Goal: Use online tool/utility: Use online tool/utility

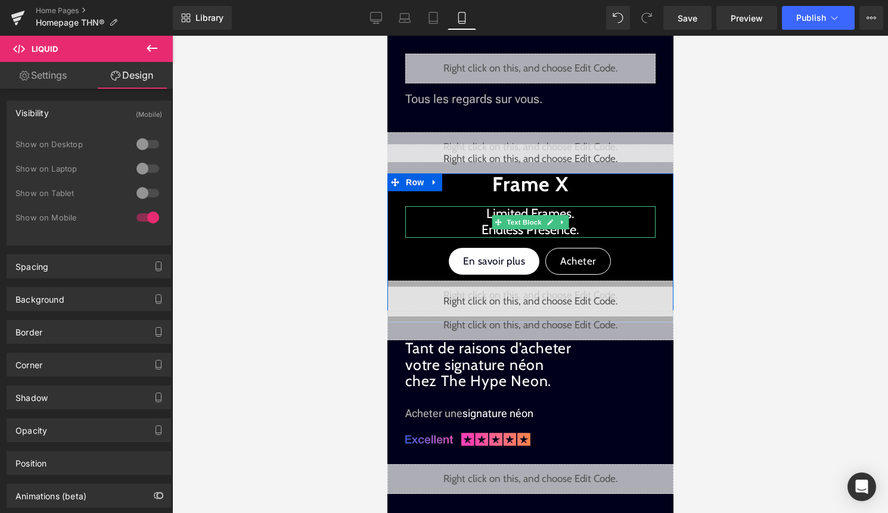
scroll to position [540, 0]
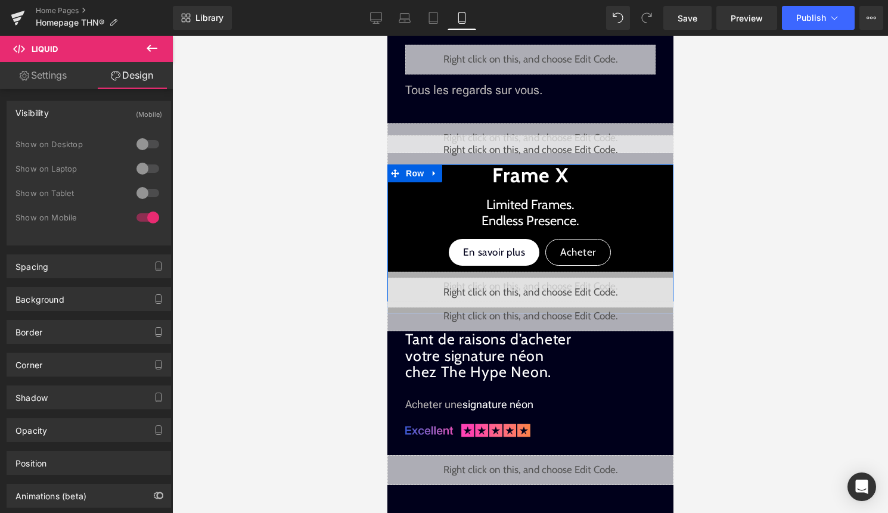
click at [540, 288] on div "Liquid" at bounding box center [530, 293] width 286 height 30
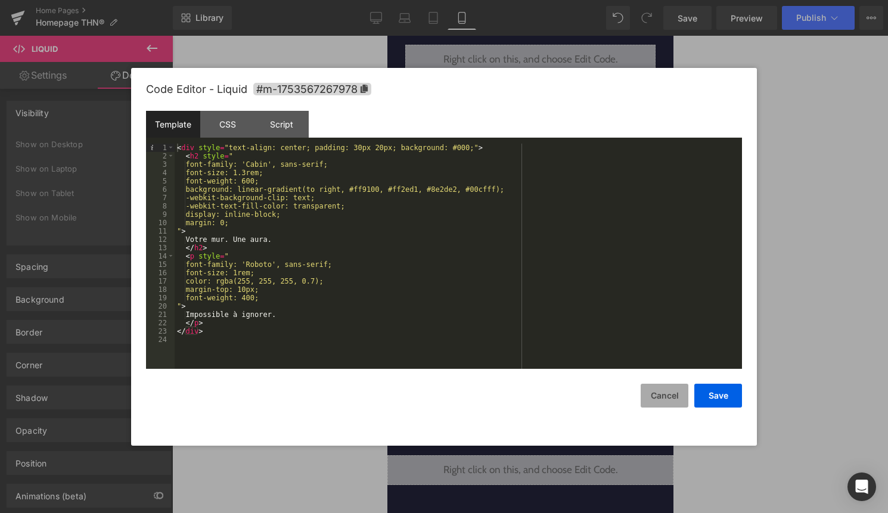
click at [667, 399] on button "Cancel" at bounding box center [665, 396] width 48 height 24
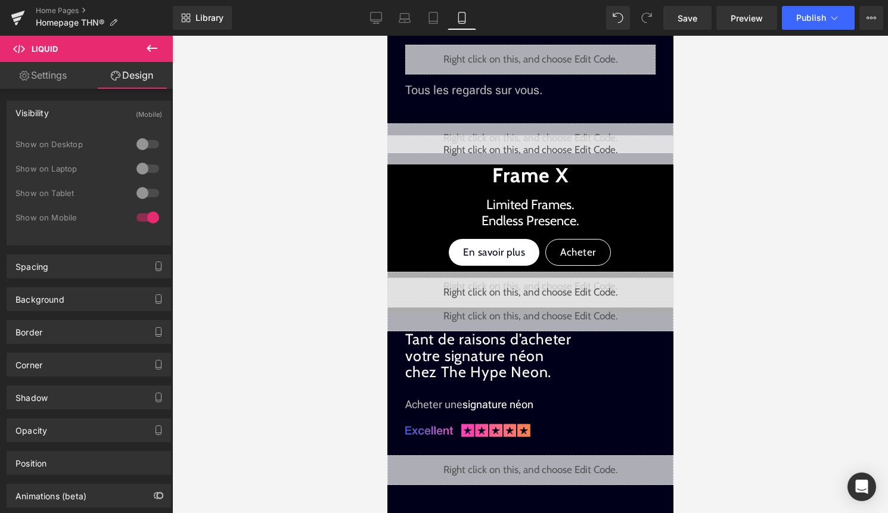
click at [543, 311] on div "Liquid" at bounding box center [530, 317] width 286 height 30
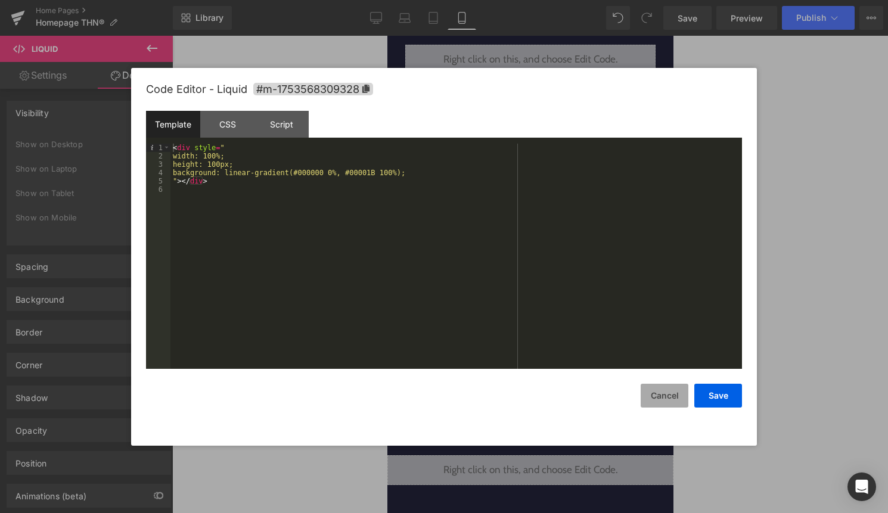
click at [650, 400] on button "Cancel" at bounding box center [665, 396] width 48 height 24
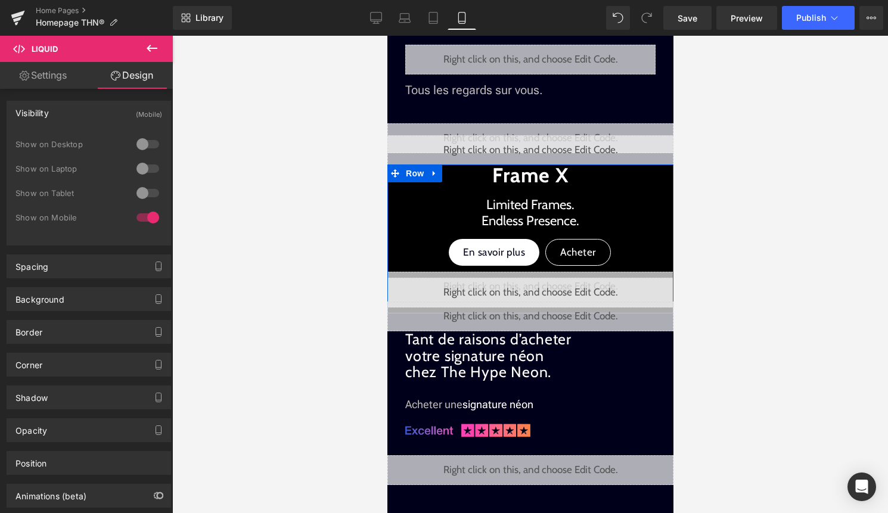
click at [541, 274] on div "Liquid" at bounding box center [530, 287] width 286 height 30
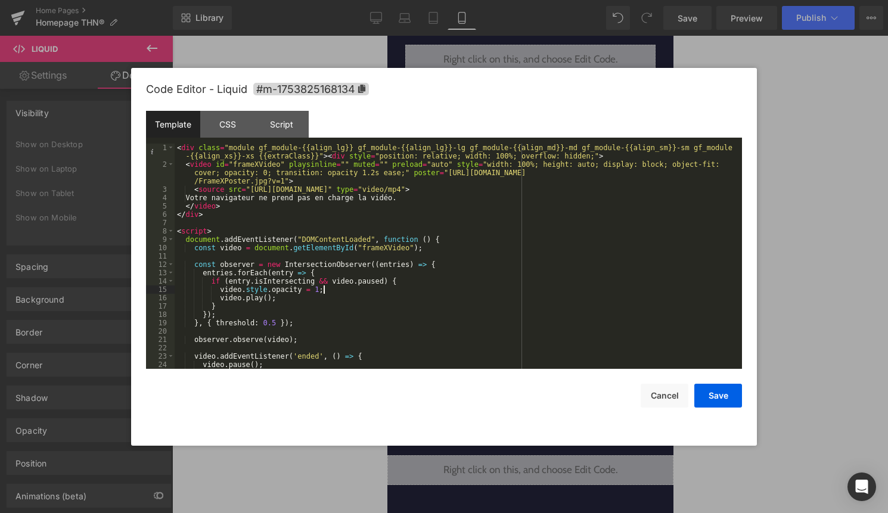
click at [503, 288] on div "< div class = "module gf_module-{{align_lg}} gf_module-{{align_lg}}-lg gf_modul…" at bounding box center [456, 269] width 563 height 250
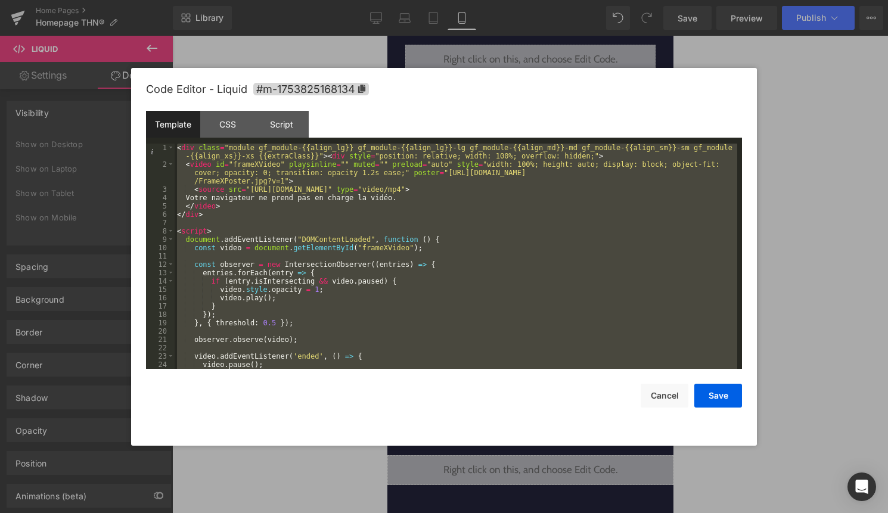
scroll to position [42, 0]
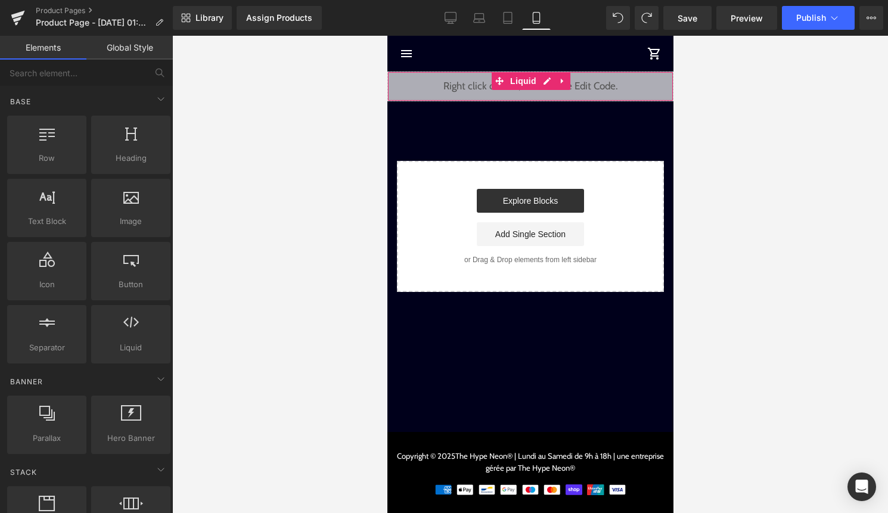
scroll to position [1218, 0]
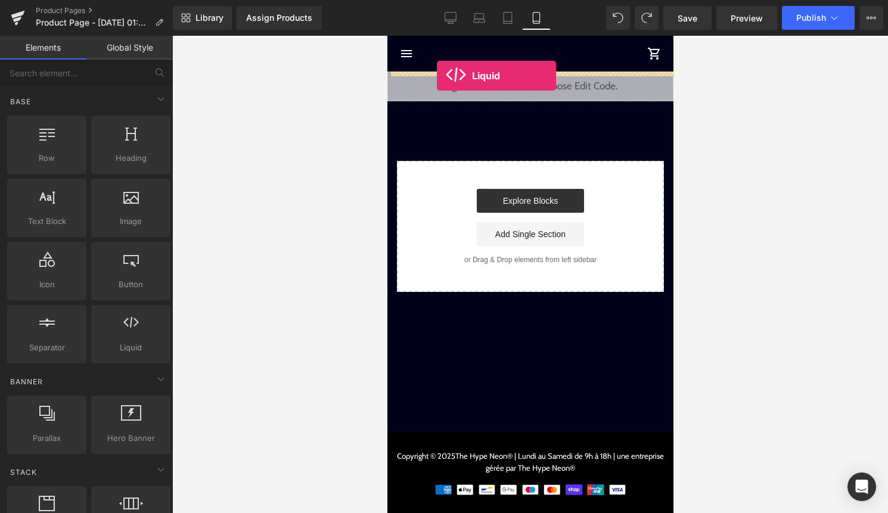
drag, startPoint x: 515, startPoint y: 386, endPoint x: 436, endPoint y: 76, distance: 320.4
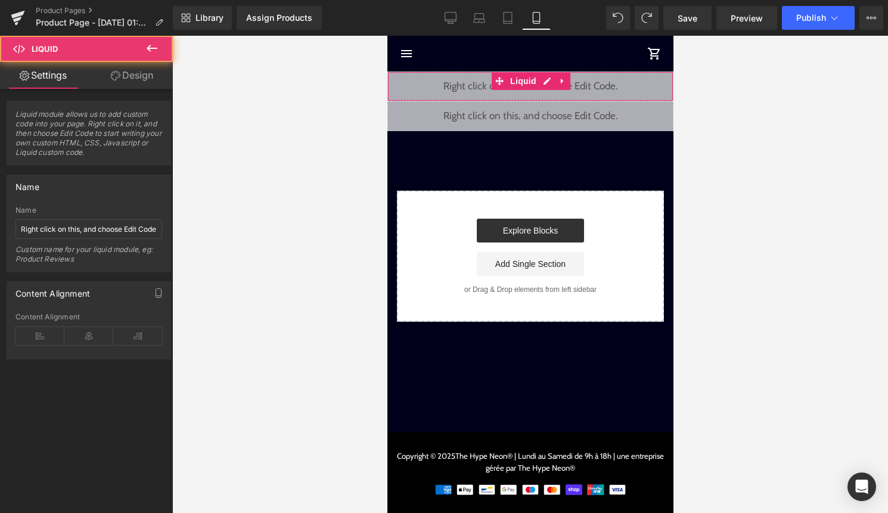
click at [544, 76] on div "Liquid" at bounding box center [530, 87] width 286 height 30
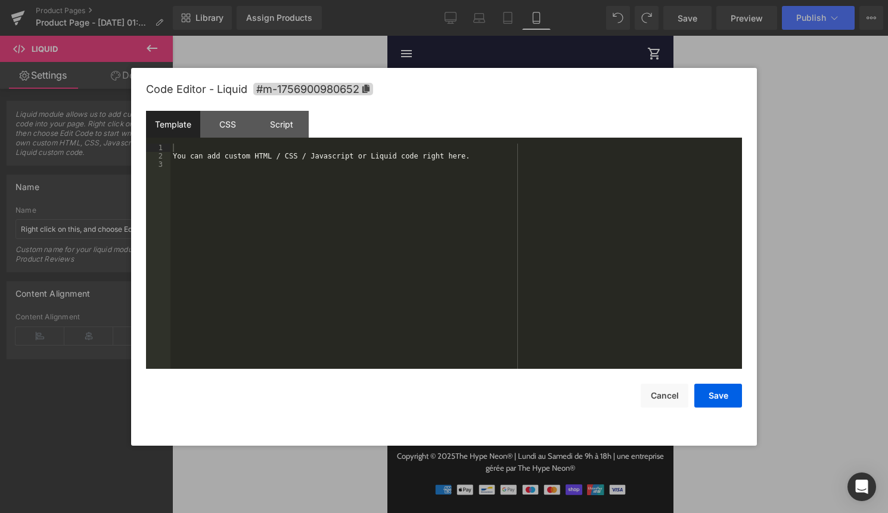
click at [461, 245] on div "You can add custom HTML / CSS / Javascript or Liquid code right here." at bounding box center [455, 265] width 571 height 242
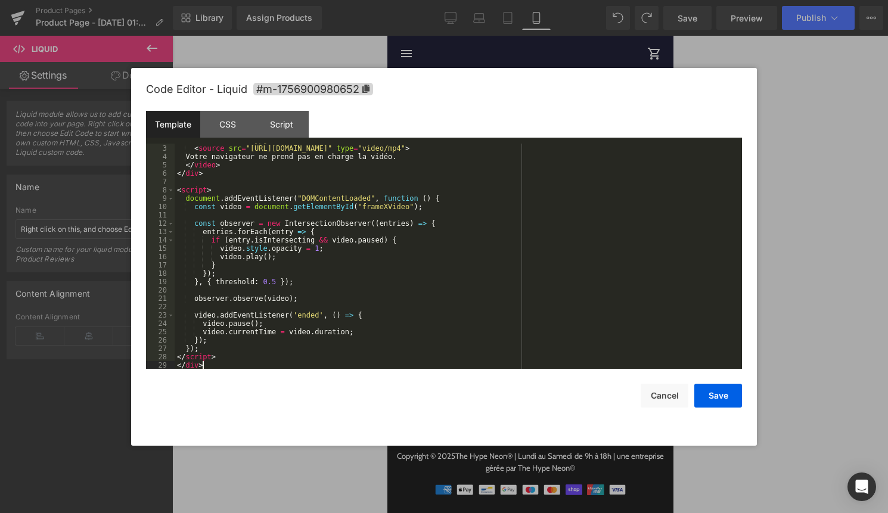
scroll to position [0, 0]
